Goal: Information Seeking & Learning: Learn about a topic

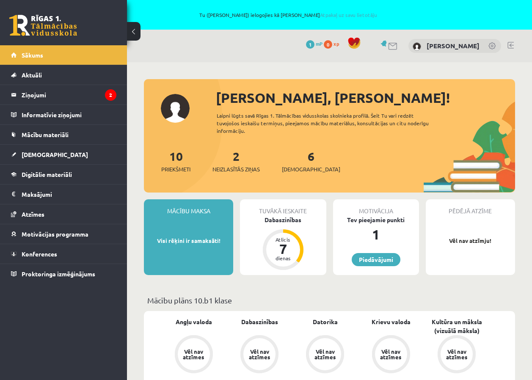
scroll to position [1421, 0]
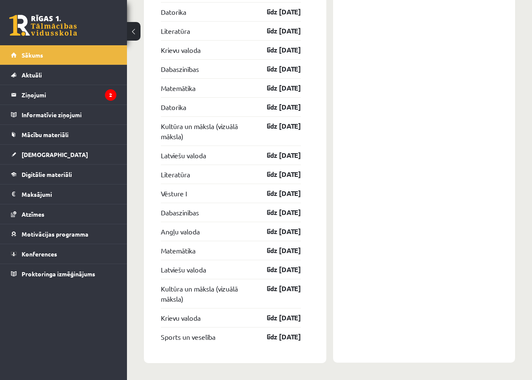
drag, startPoint x: 0, startPoint y: 0, endPoint x: 438, endPoint y: 229, distance: 494.1
click at [58, 223] on link "Atzīmes" at bounding box center [63, 213] width 105 height 19
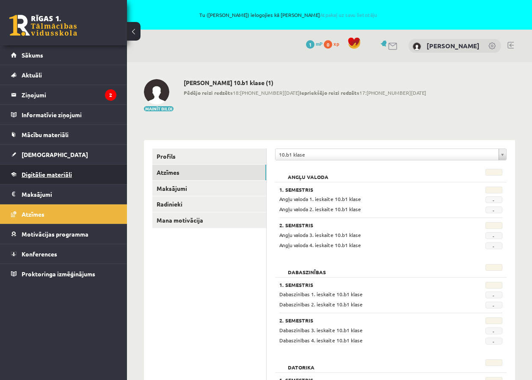
click at [60, 179] on link "Digitālie materiāli" at bounding box center [63, 174] width 105 height 19
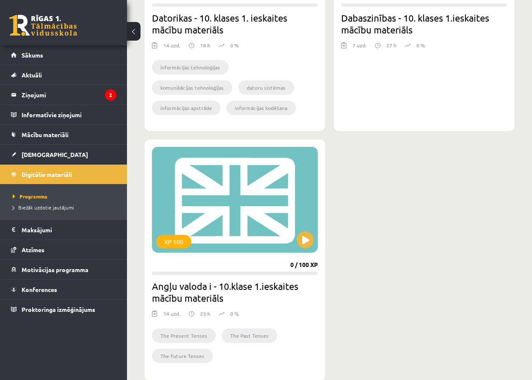
scroll to position [255, 0]
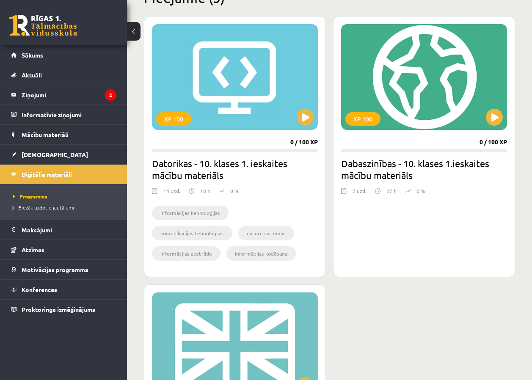
click at [378, 168] on h2 "Dabaszinības - 10. klases 1.ieskaites mācību materiāls" at bounding box center [424, 169] width 166 height 24
click at [378, 166] on h2 "Dabaszinības - 10. klases 1.ieskaites mācību materiāls" at bounding box center [424, 169] width 166 height 24
click at [355, 117] on div "XP 100" at bounding box center [362, 119] width 35 height 14
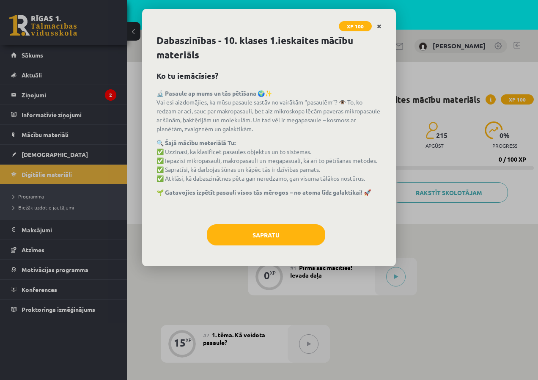
click at [377, 25] on icon "Close" at bounding box center [379, 27] width 5 height 6
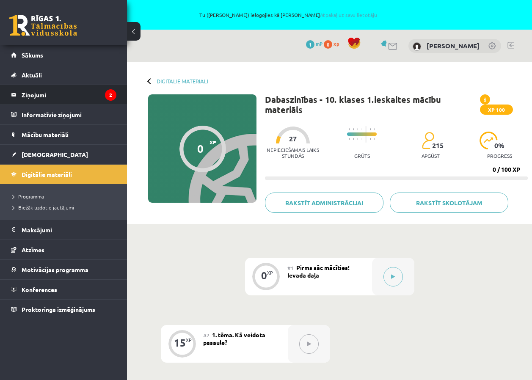
click at [65, 98] on legend "Ziņojumi 2" at bounding box center [69, 94] width 95 height 19
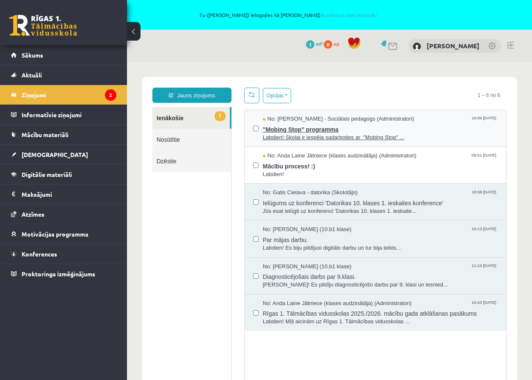
click at [300, 129] on span ""Mobing Stop" programma" at bounding box center [380, 128] width 235 height 11
